Goal: Task Accomplishment & Management: Manage account settings

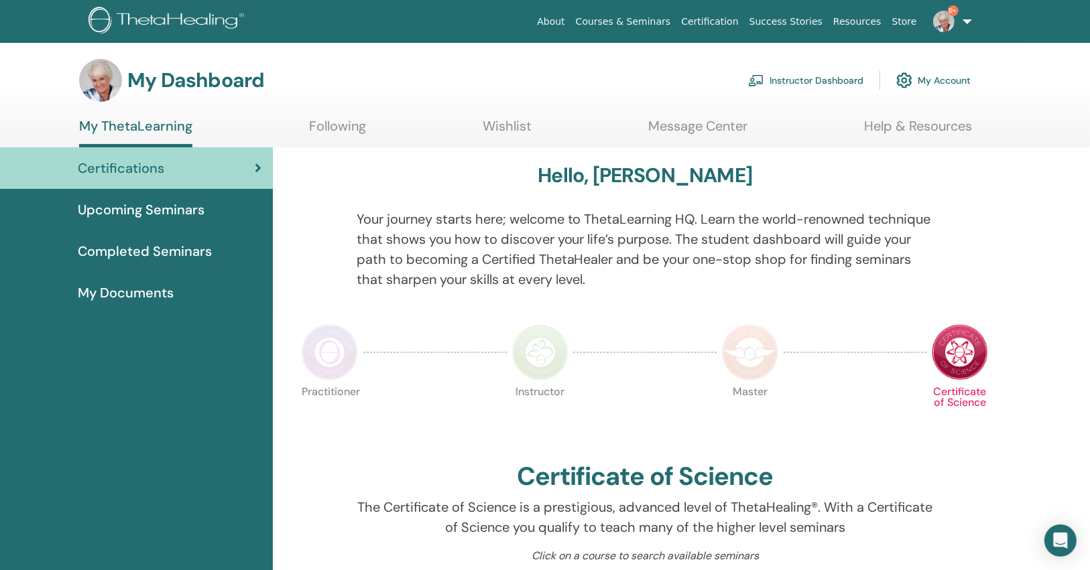
click at [791, 80] on link "Instructor Dashboard" at bounding box center [805, 80] width 115 height 29
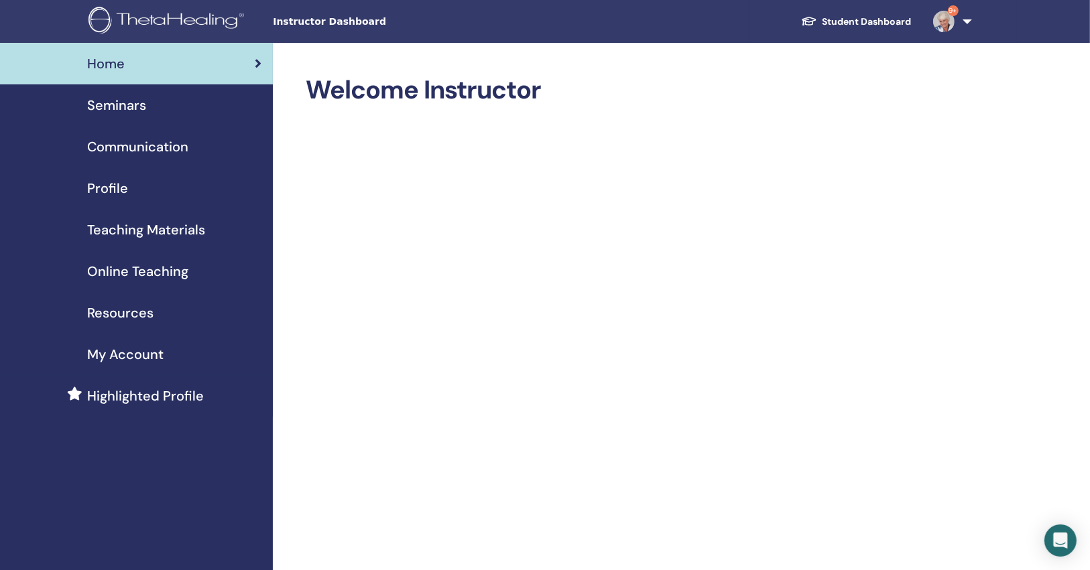
click at [149, 113] on div "Seminars" at bounding box center [136, 105] width 251 height 20
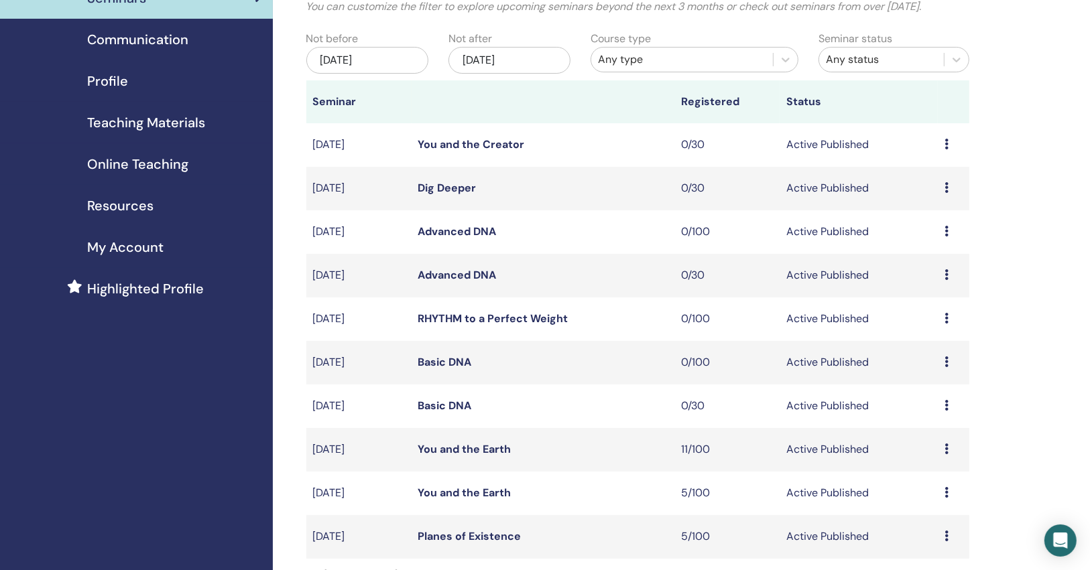
scroll to position [107, 0]
click at [456, 365] on link "Basic DNA" at bounding box center [445, 362] width 54 height 14
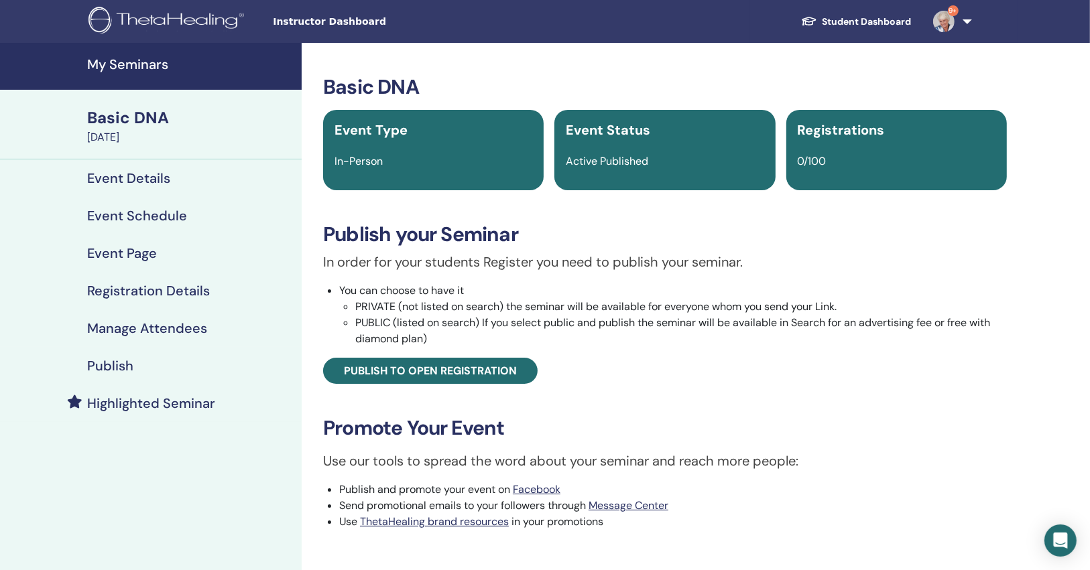
click at [196, 365] on div "Publish" at bounding box center [151, 366] width 280 height 16
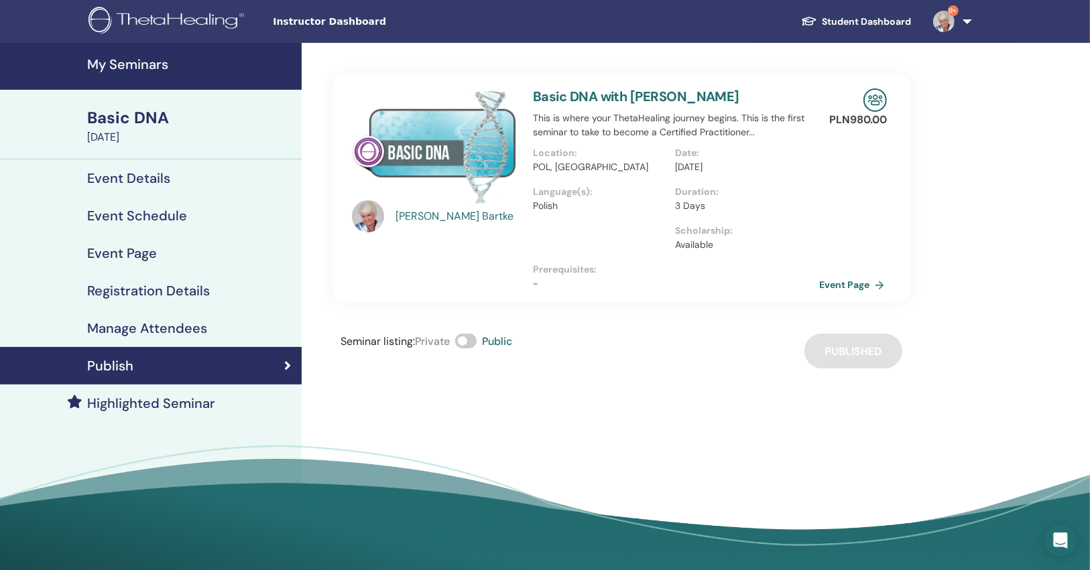
click at [850, 279] on link "Event Page" at bounding box center [854, 285] width 70 height 20
